Goal: Find specific page/section: Find specific page/section

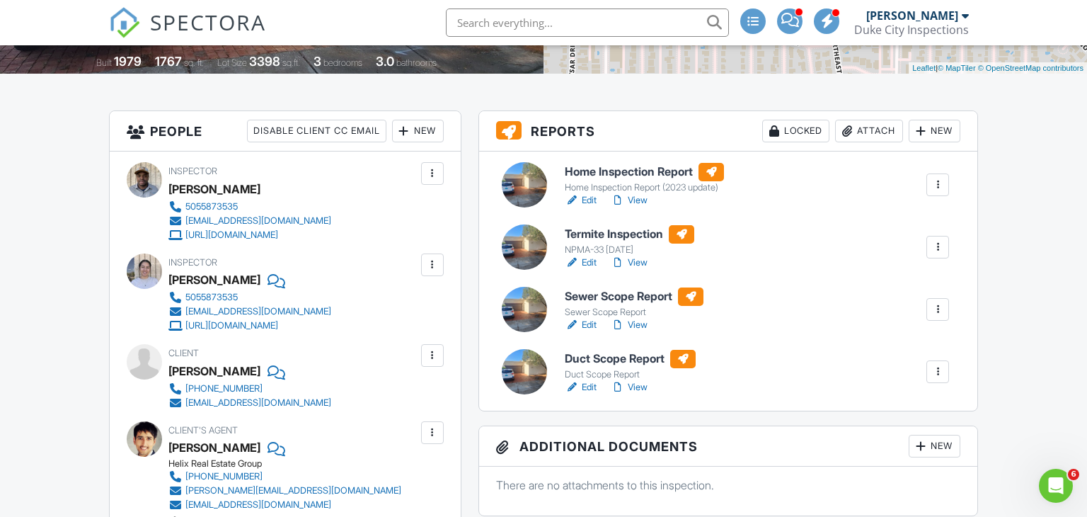
click at [651, 297] on h6 "Sewer Scope Report" at bounding box center [634, 296] width 139 height 18
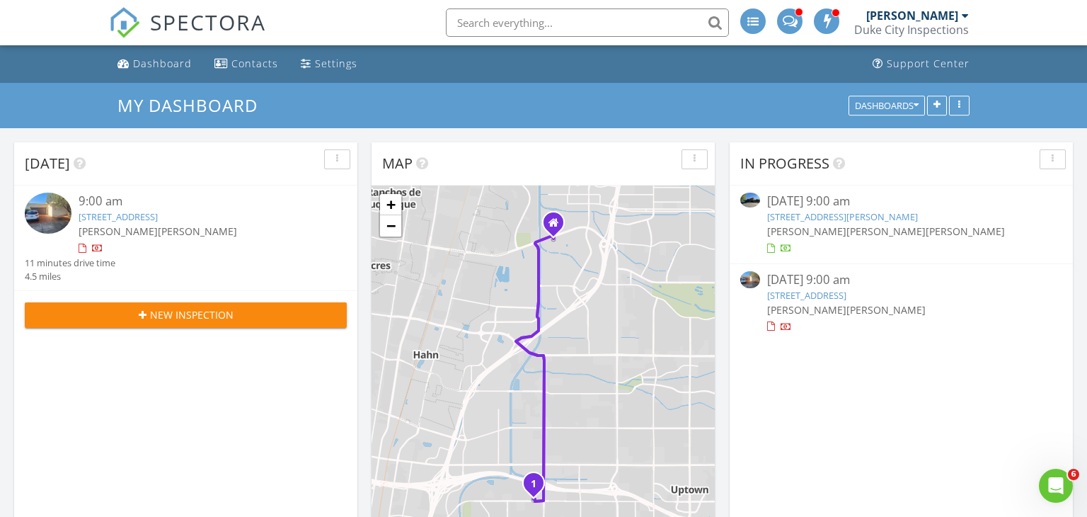
click at [158, 218] on link "[STREET_ADDRESS]" at bounding box center [118, 216] width 79 height 13
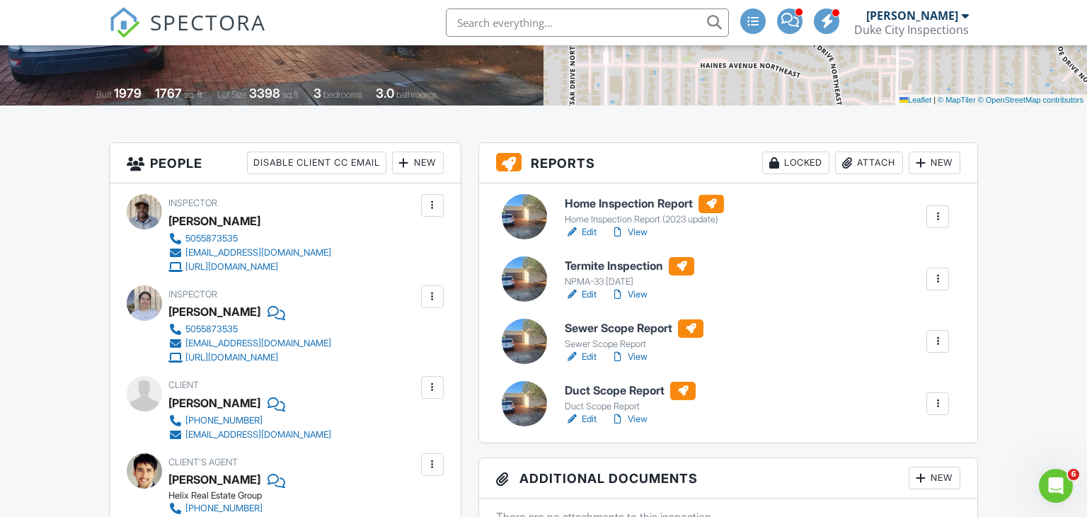
scroll to position [270, 0]
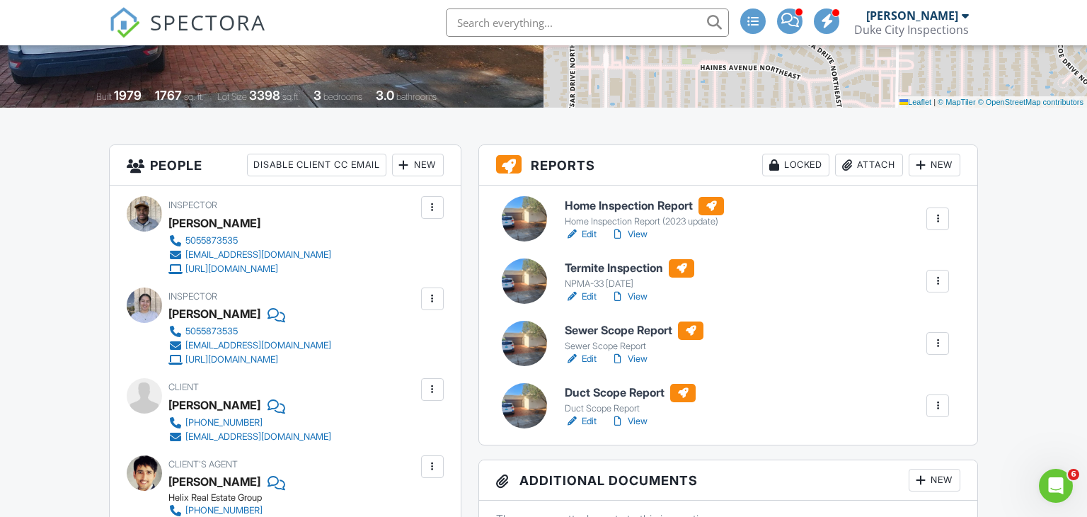
click at [612, 205] on h6 "Home Inspection Report" at bounding box center [644, 206] width 159 height 18
